Goal: Find specific page/section: Find specific page/section

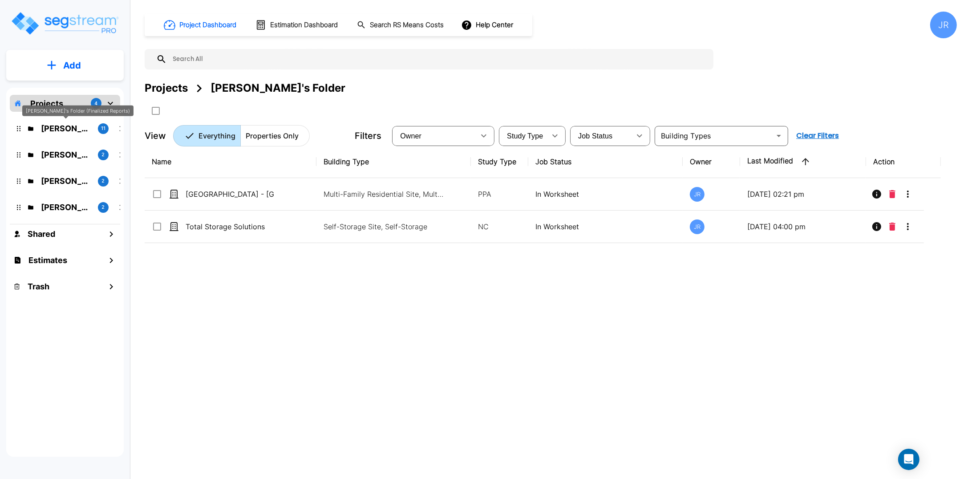
click at [70, 130] on p "[PERSON_NAME]'s Folder (Finalized Reports)" at bounding box center [66, 128] width 50 height 12
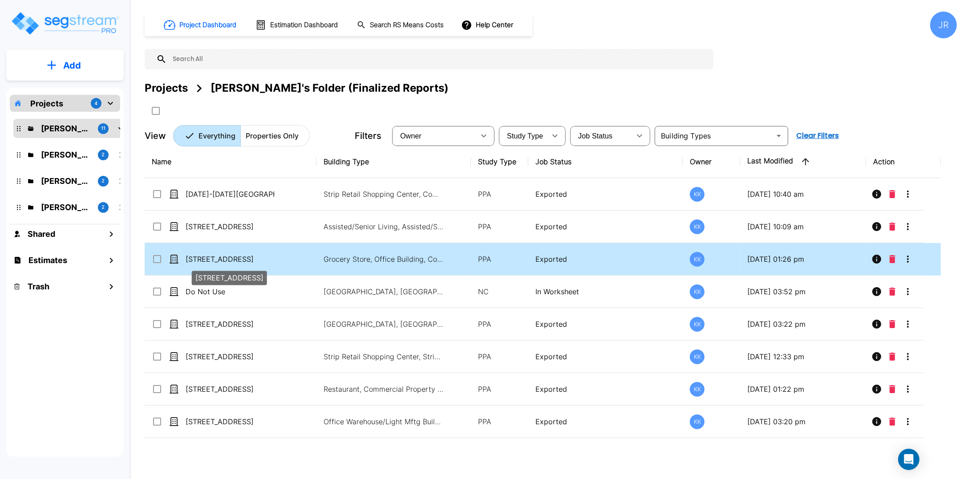
click at [221, 260] on p "[STREET_ADDRESS]" at bounding box center [230, 259] width 89 height 11
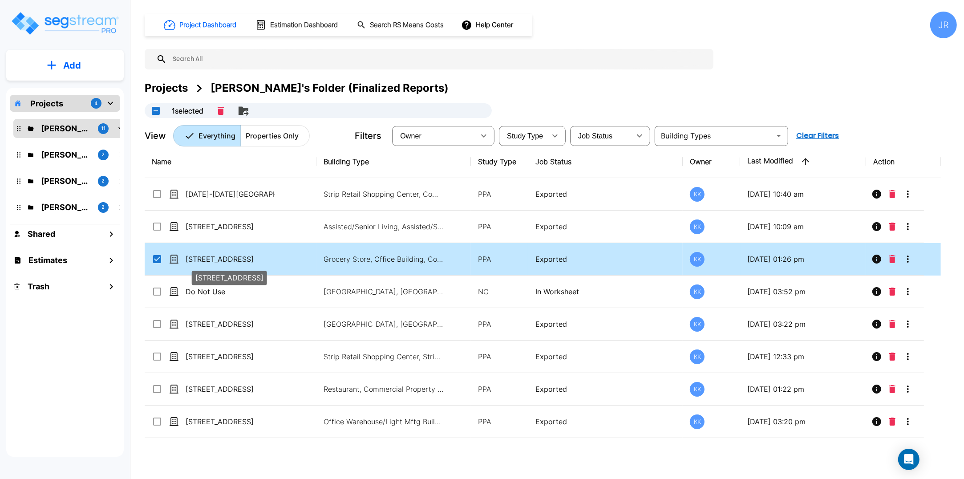
click at [221, 260] on p "[STREET_ADDRESS]" at bounding box center [230, 259] width 89 height 11
checkbox input "false"
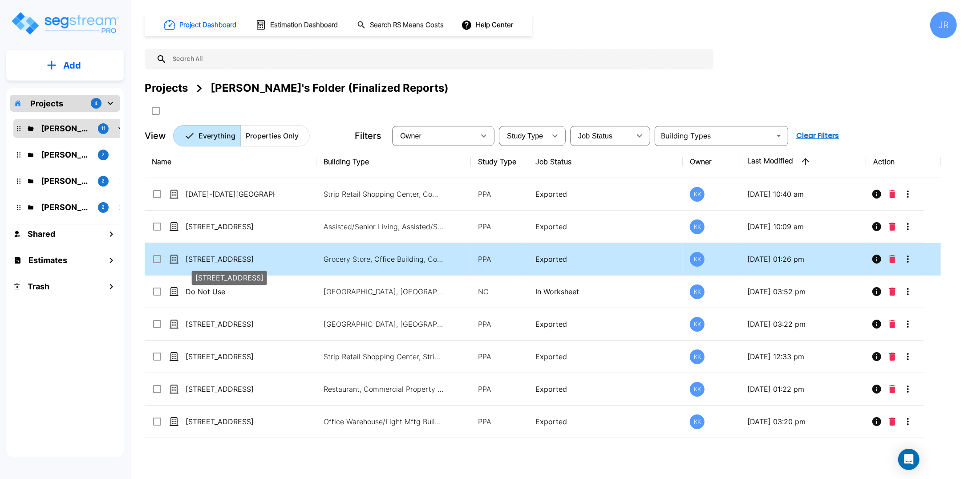
click at [221, 260] on p "[STREET_ADDRESS]" at bounding box center [230, 259] width 89 height 11
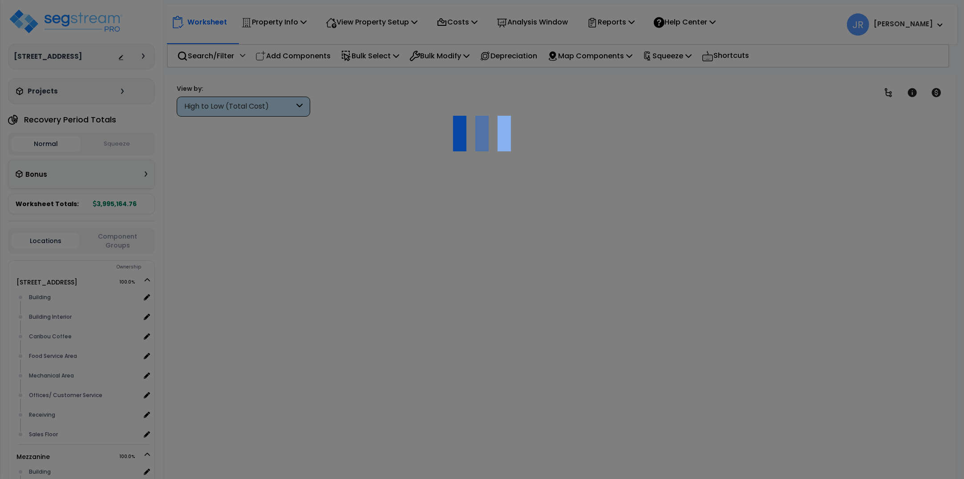
click at [304, 102] on div at bounding box center [482, 239] width 964 height 479
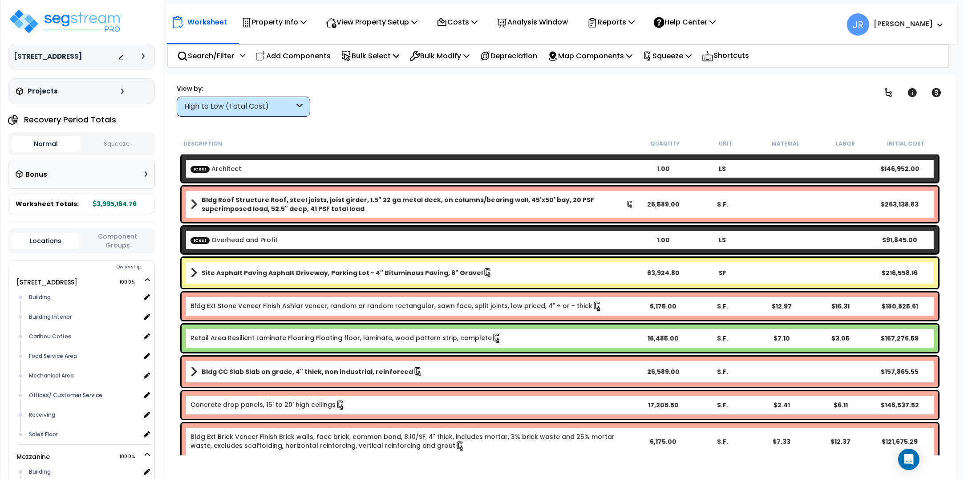
click at [304, 102] on div "High to Low (Total Cost)" at bounding box center [244, 107] width 134 height 20
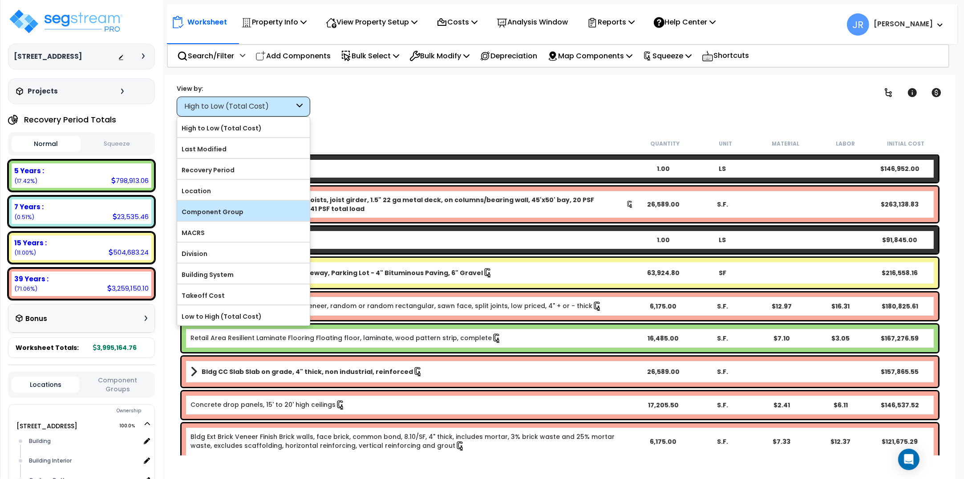
click at [217, 208] on label "Component Group" at bounding box center [243, 211] width 133 height 13
click at [0, 0] on input "Component Group" at bounding box center [0, 0] width 0 height 0
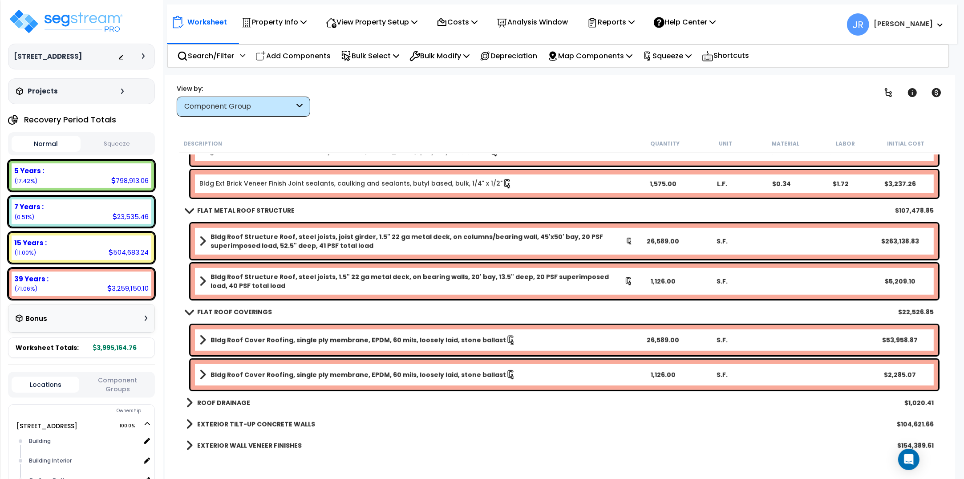
scroll to position [723, 0]
